Goal: Transaction & Acquisition: Download file/media

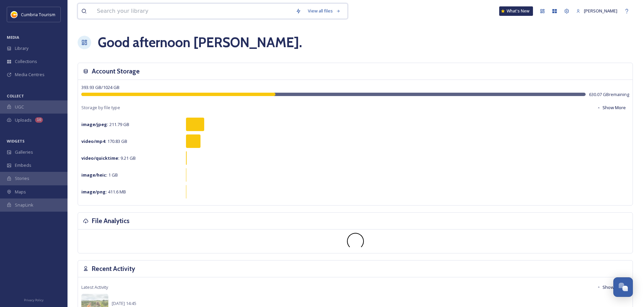
click at [122, 11] on input at bounding box center [192, 11] width 199 height 15
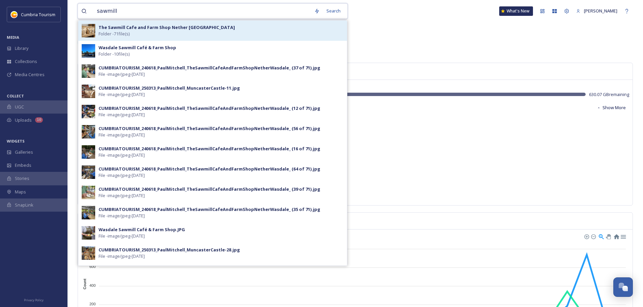
type input "sawmill"
click at [184, 27] on strong "The Sawmill Cafe and Farm Shop Nether [GEOGRAPHIC_DATA]" at bounding box center [167, 27] width 136 height 6
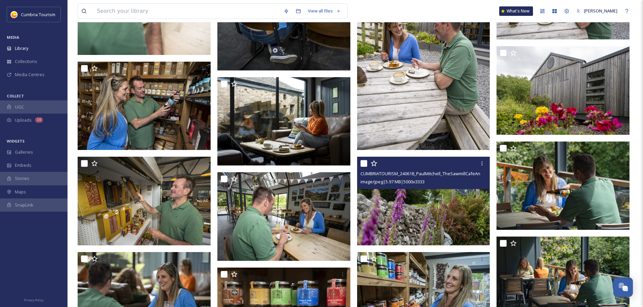
scroll to position [1046, 0]
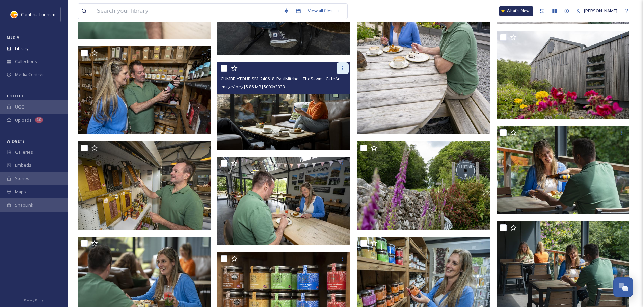
click at [340, 72] on div at bounding box center [342, 68] width 12 height 12
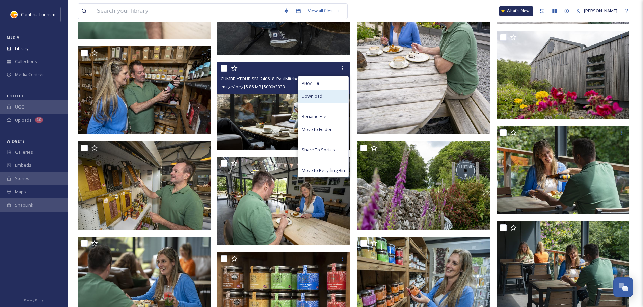
click at [327, 100] on div "Download" at bounding box center [323, 96] width 50 height 13
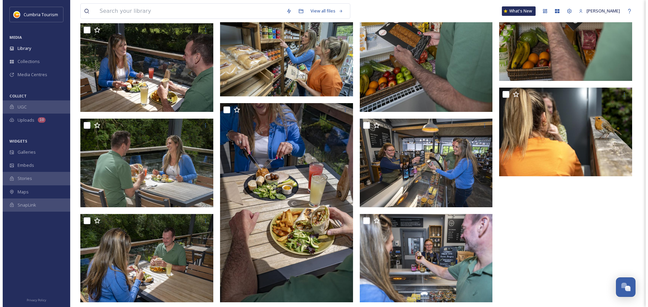
scroll to position [1876, 0]
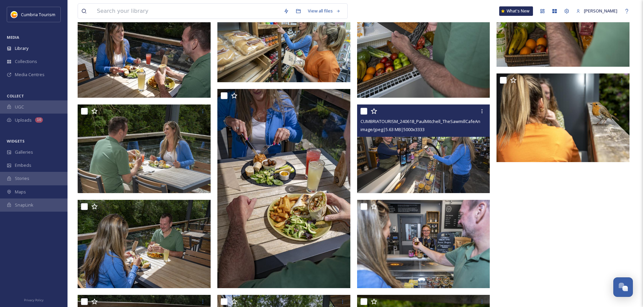
click at [427, 168] on img at bounding box center [423, 149] width 133 height 89
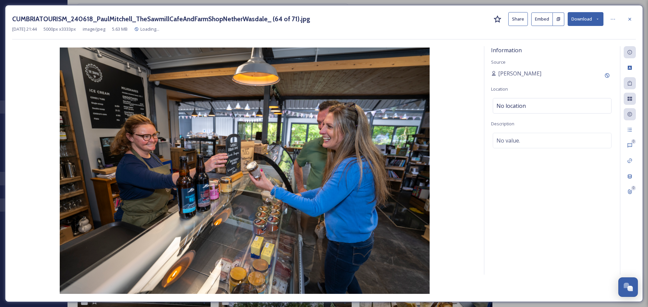
click at [583, 19] on button "Download" at bounding box center [585, 19] width 36 height 14
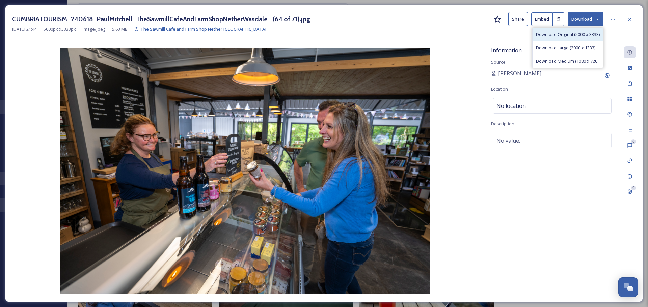
click at [575, 34] on span "Download Original (5000 x 3333)" at bounding box center [568, 34] width 64 height 6
